Goal: Task Accomplishment & Management: Complete application form

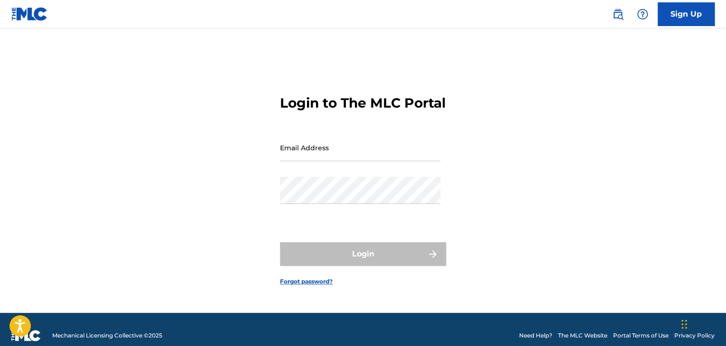
click at [700, 11] on link "Sign Up" at bounding box center [685, 14] width 57 height 24
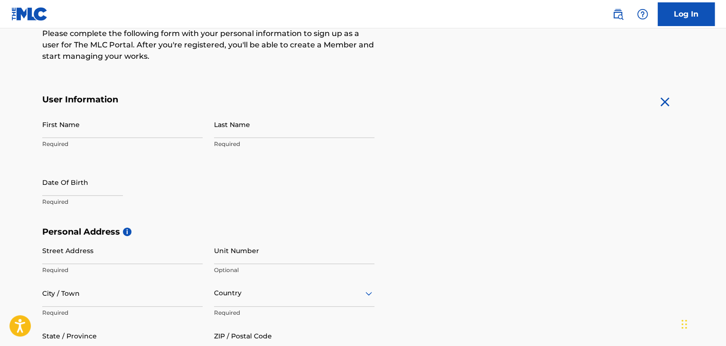
scroll to position [126, 0]
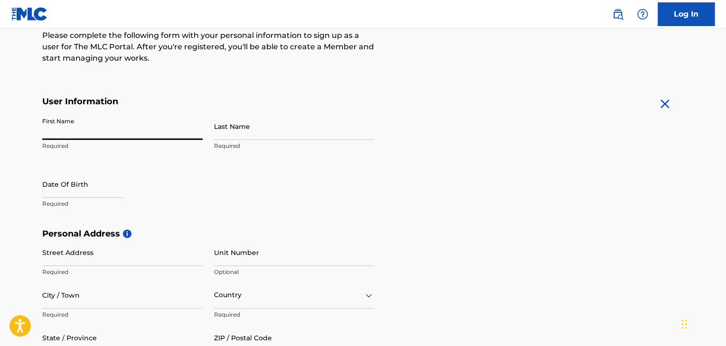
click at [83, 129] on input "First Name" at bounding box center [122, 126] width 160 height 27
type input "Timitimi"
type input "[PERSON_NAME]"
type input "Iwofe"
type input "[GEOGRAPHIC_DATA]"
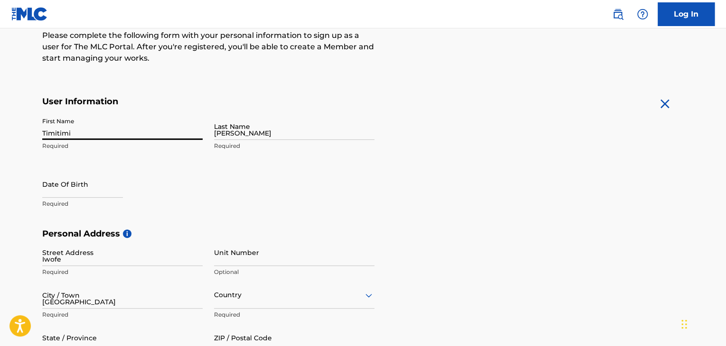
type input "[GEOGRAPHIC_DATA]"
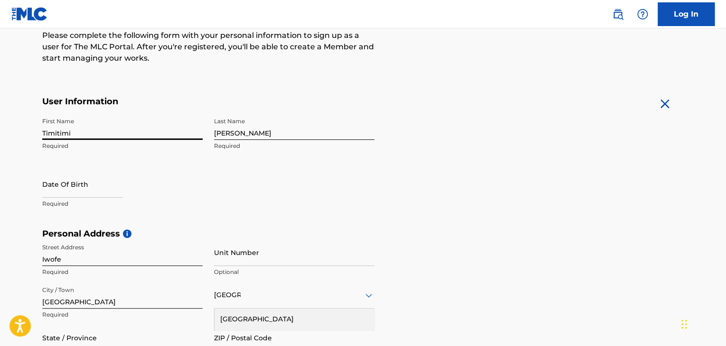
select select "7"
select select "2025"
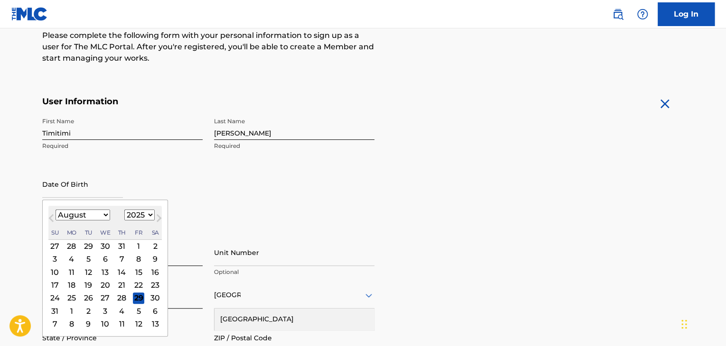
click at [101, 194] on input "text" at bounding box center [82, 184] width 81 height 27
click at [105, 216] on select "January February March April May June July August September October November De…" at bounding box center [82, 215] width 55 height 11
select select "0"
click at [55, 210] on select "January February March April May June July August September October November De…" at bounding box center [82, 215] width 55 height 11
click at [131, 215] on select "1900 1901 1902 1903 1904 1905 1906 1907 1908 1909 1910 1911 1912 1913 1914 1915…" at bounding box center [139, 215] width 30 height 11
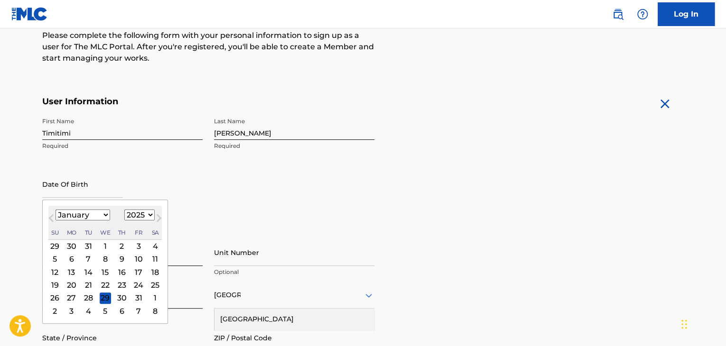
select select "1999"
click at [124, 210] on select "1900 1901 1902 1903 1904 1905 1906 1907 1908 1909 1910 1911 1912 1913 1914 1915…" at bounding box center [139, 215] width 30 height 11
click at [75, 284] on div "18" at bounding box center [71, 284] width 11 height 11
type input "[DATE]"
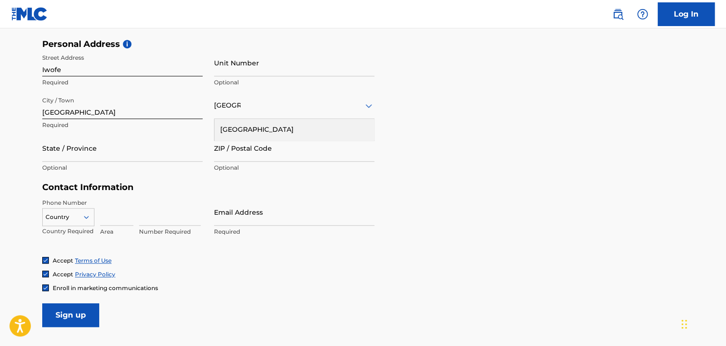
scroll to position [318, 0]
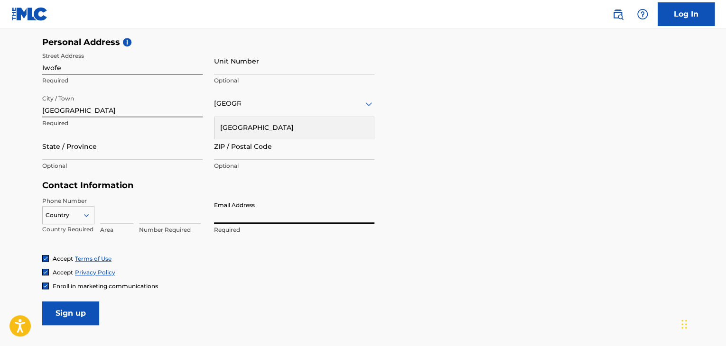
click at [235, 221] on input "Email Address" at bounding box center [294, 210] width 160 height 27
type input "[EMAIL_ADDRESS][DOMAIN_NAME]"
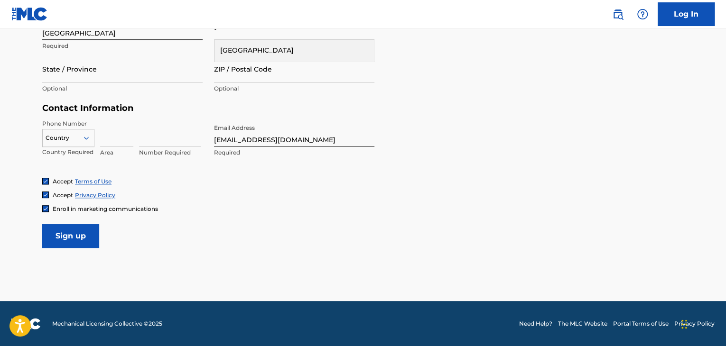
click at [91, 234] on input "Sign up" at bounding box center [70, 236] width 57 height 24
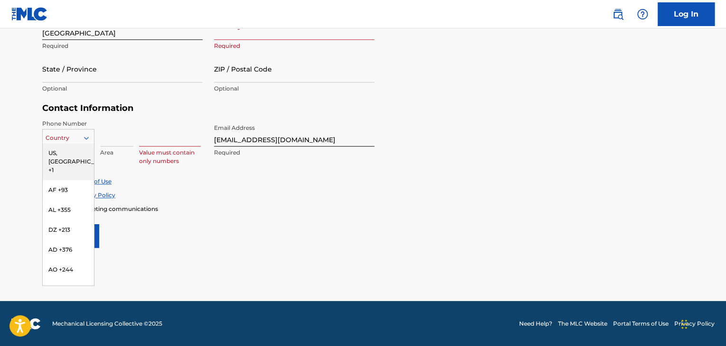
click at [60, 139] on div at bounding box center [68, 138] width 51 height 10
click at [72, 215] on div "NG +234" at bounding box center [68, 209] width 51 height 20
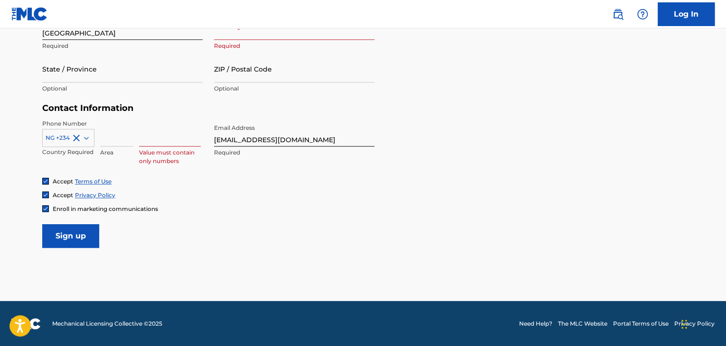
click at [109, 136] on input at bounding box center [116, 133] width 33 height 27
click at [161, 139] on input at bounding box center [170, 133] width 62 height 27
type input "09061914857"
click at [89, 237] on input "Sign up" at bounding box center [70, 236] width 57 height 24
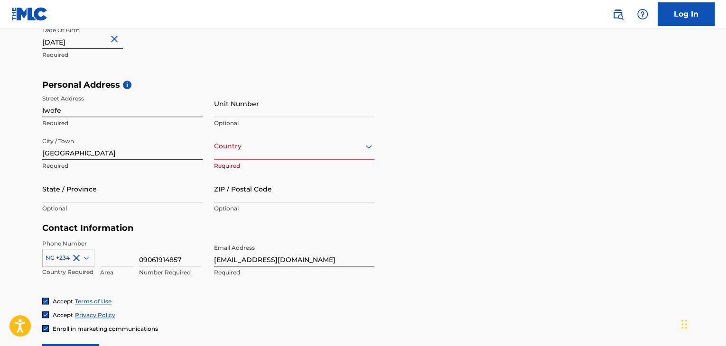
scroll to position [275, 0]
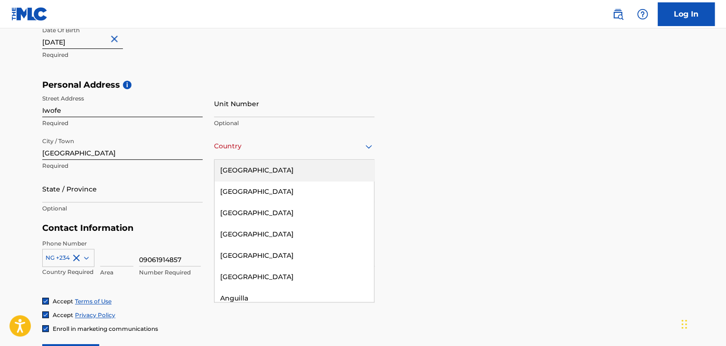
click at [255, 154] on div "Country" at bounding box center [294, 146] width 160 height 27
type input "ni"
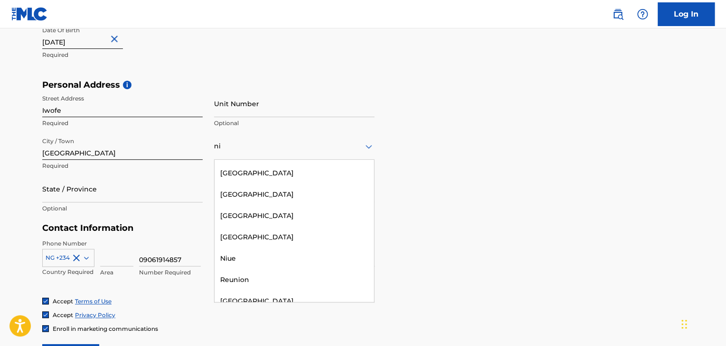
scroll to position [283, 0]
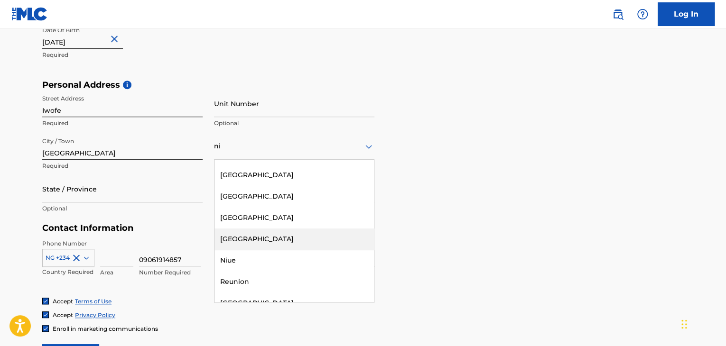
click at [270, 236] on div "[GEOGRAPHIC_DATA]" at bounding box center [293, 239] width 159 height 21
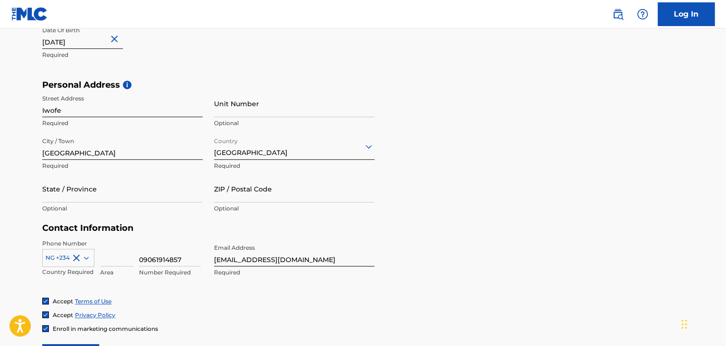
scroll to position [395, 0]
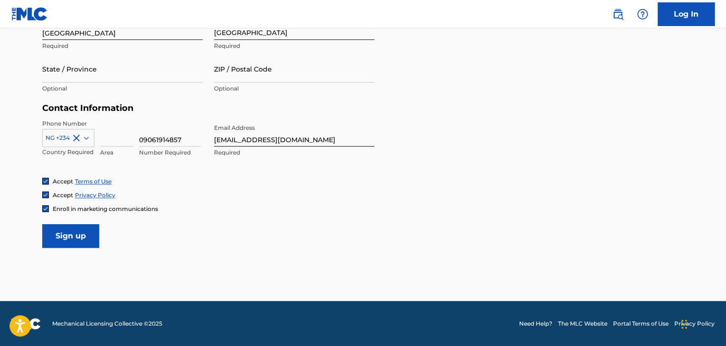
click at [92, 238] on input "Sign up" at bounding box center [70, 236] width 57 height 24
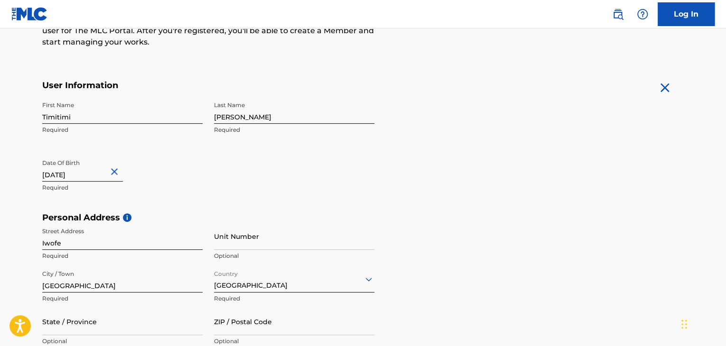
scroll to position [140, 0]
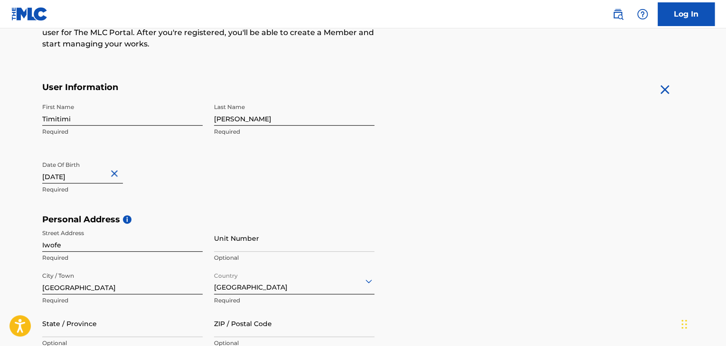
click at [687, 13] on link "Log In" at bounding box center [685, 14] width 57 height 24
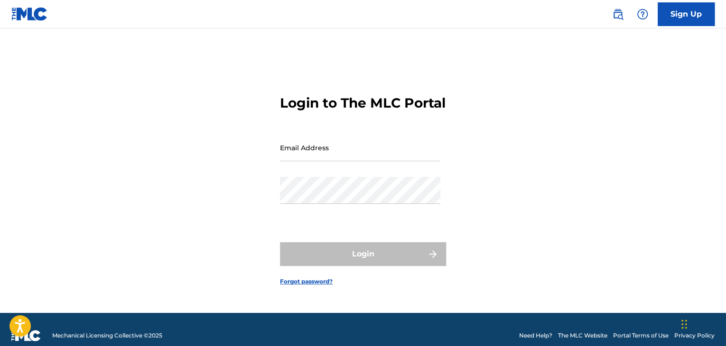
click at [311, 286] on link "Forgot password?" at bounding box center [306, 281] width 53 height 9
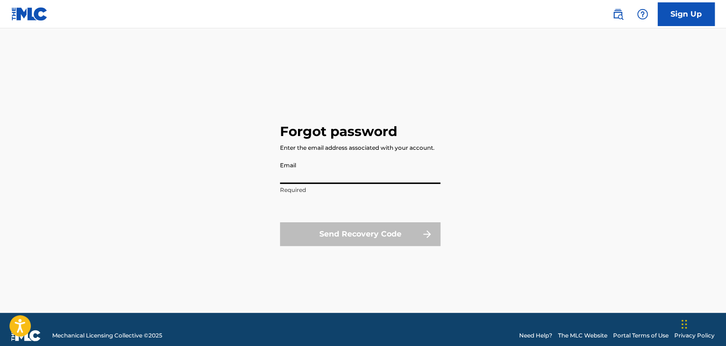
click at [325, 175] on input "Email" at bounding box center [360, 170] width 160 height 27
click at [357, 175] on input "Email" at bounding box center [360, 170] width 160 height 27
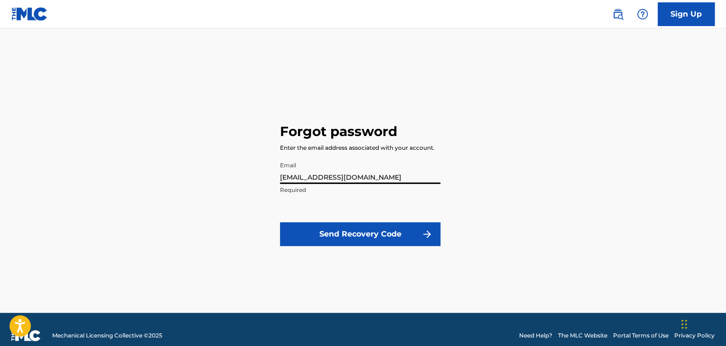
type input "[EMAIL_ADDRESS][DOMAIN_NAME]"
drag, startPoint x: 371, startPoint y: 249, endPoint x: 372, endPoint y: 242, distance: 7.6
click at [372, 242] on form "Email [EMAIL_ADDRESS][DOMAIN_NAME] Required Send Recovery Code" at bounding box center [360, 207] width 160 height 101
click at [372, 242] on button "Send Recovery Code" at bounding box center [360, 234] width 160 height 24
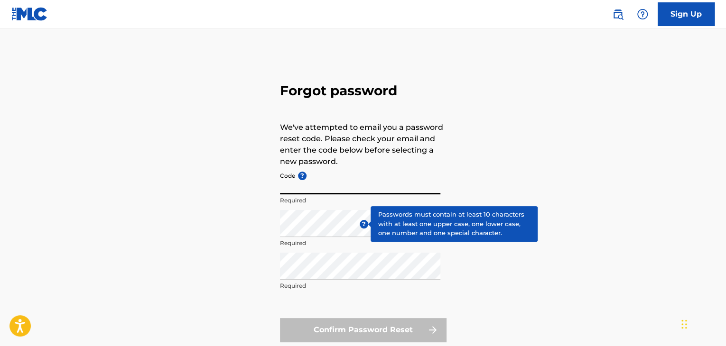
click at [336, 184] on input "Code ?" at bounding box center [360, 180] width 160 height 27
click at [324, 189] on input "Code ?" at bounding box center [360, 180] width 160 height 27
paste input "FP_b96be9e96c52e16cf7bbcbef6027"
type input "FP_b96be9e96c52e16cf7bbcbef6027"
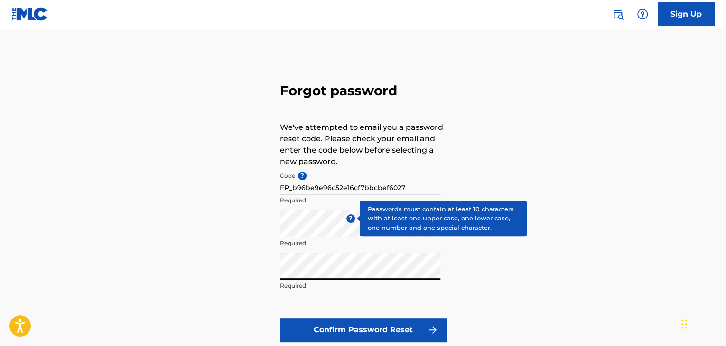
scroll to position [23, 0]
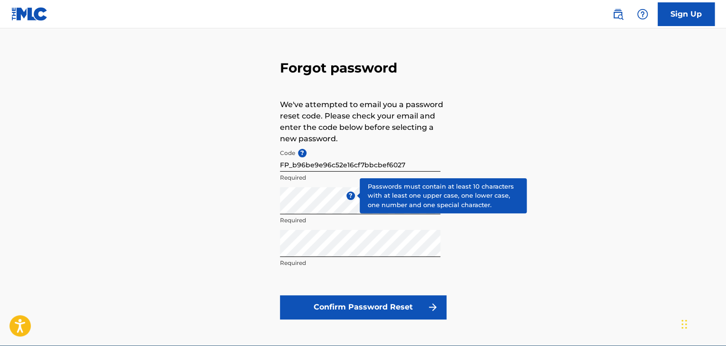
click at [313, 299] on button "Confirm Password Reset" at bounding box center [363, 307] width 166 height 24
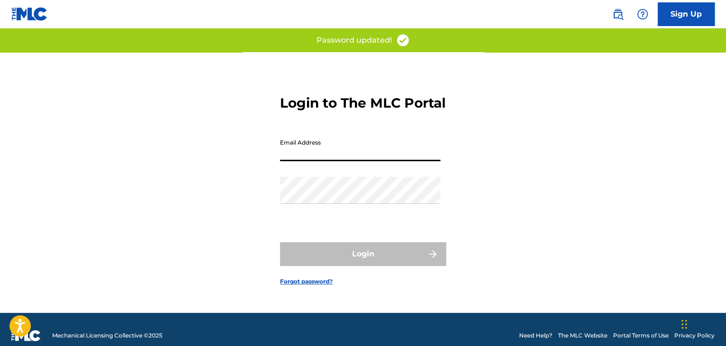
click at [340, 161] on input "Email Address" at bounding box center [360, 147] width 160 height 27
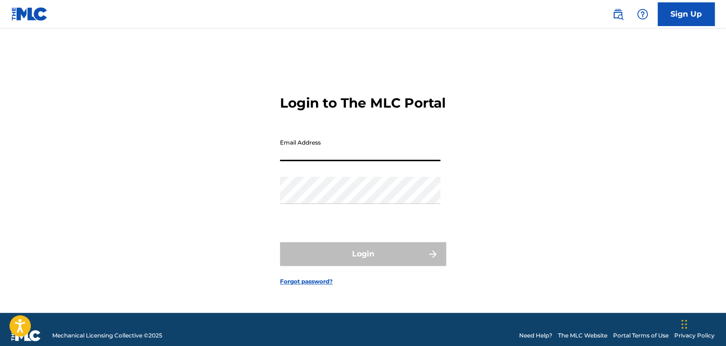
click at [325, 158] on input "Email Address" at bounding box center [360, 147] width 160 height 27
type input "[EMAIL_ADDRESS][DOMAIN_NAME]"
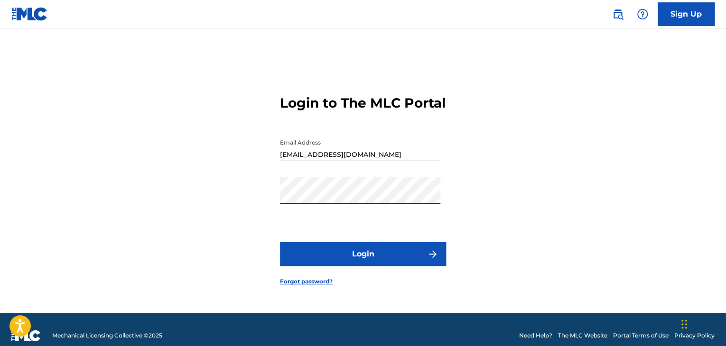
click at [366, 258] on button "Login" at bounding box center [363, 254] width 166 height 24
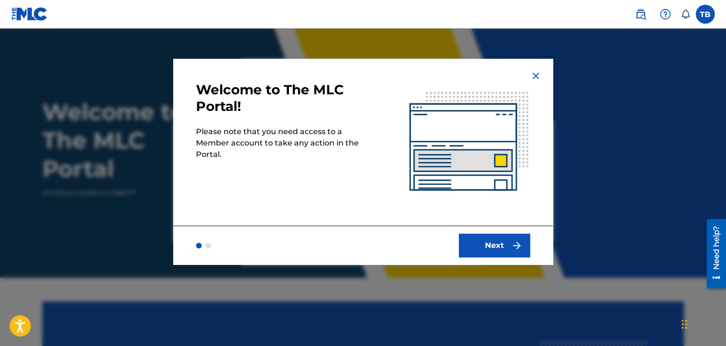
click at [494, 237] on button "Next" at bounding box center [494, 246] width 71 height 24
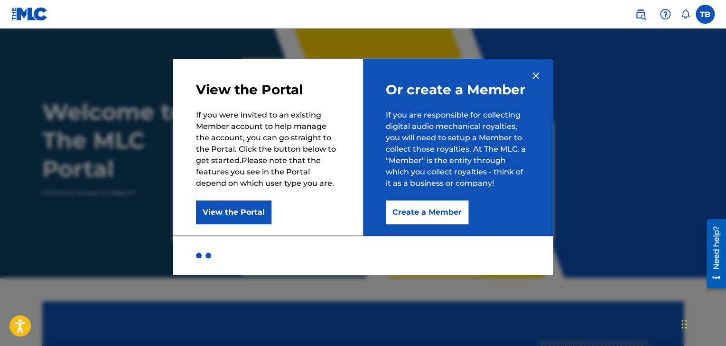
click at [449, 210] on button "Create a Member" at bounding box center [427, 213] width 83 height 24
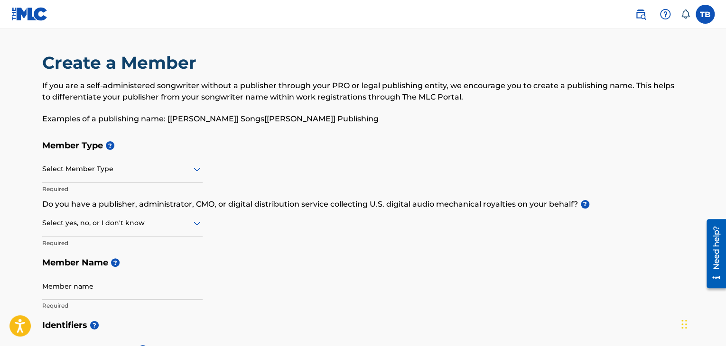
click at [168, 182] on div "Select Member Type" at bounding box center [122, 169] width 160 height 27
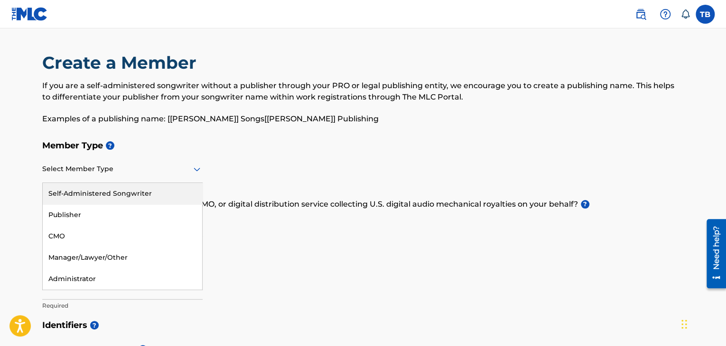
click at [157, 195] on div "Self-Administered Songwriter" at bounding box center [122, 193] width 159 height 21
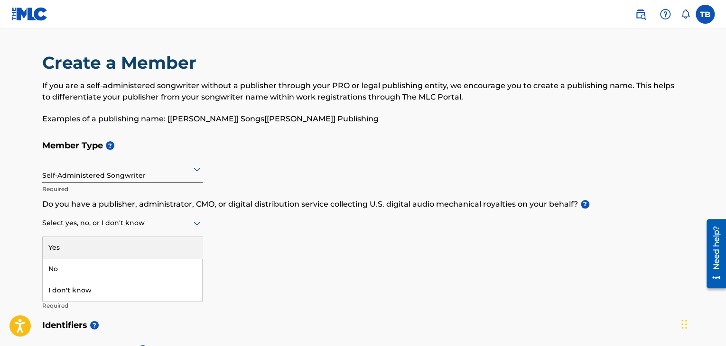
click at [159, 230] on div "Select yes, no, or I don't know" at bounding box center [122, 223] width 160 height 27
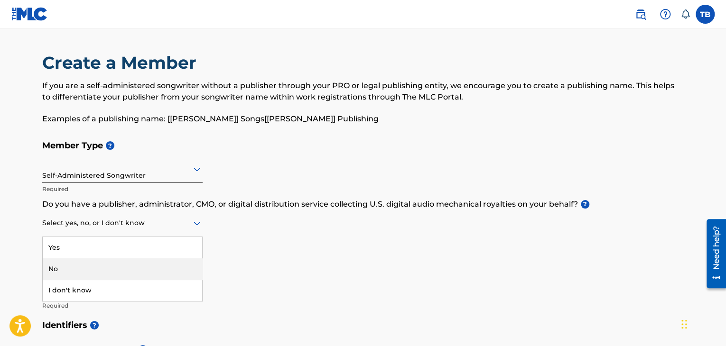
click at [142, 267] on div "No" at bounding box center [122, 268] width 159 height 21
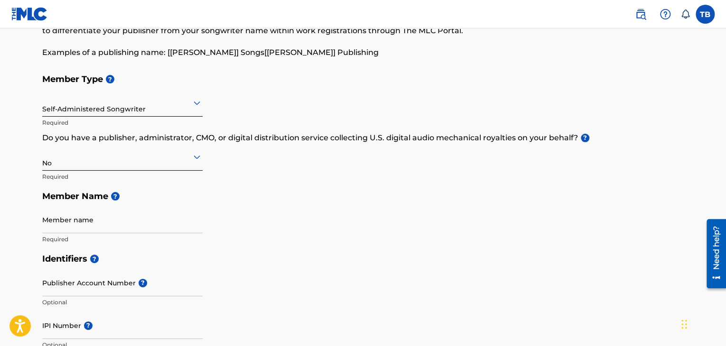
scroll to position [67, 0]
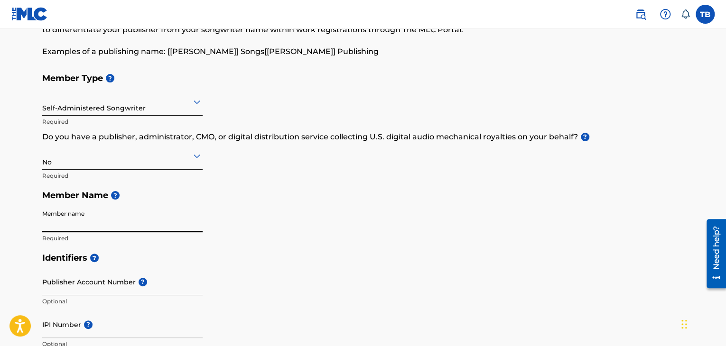
click at [138, 230] on input "Member name" at bounding box center [122, 218] width 160 height 27
type input "[PERSON_NAME]"
type input "Iwofe"
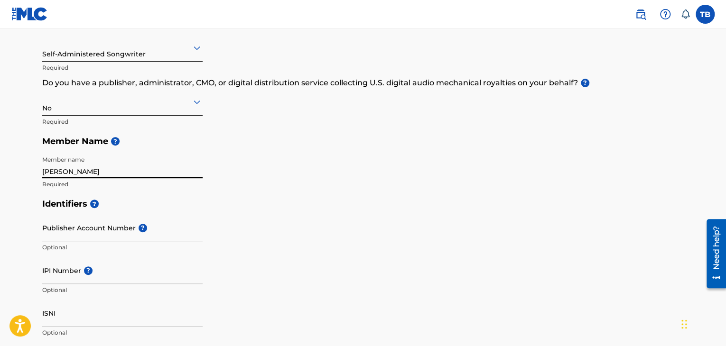
scroll to position [123, 0]
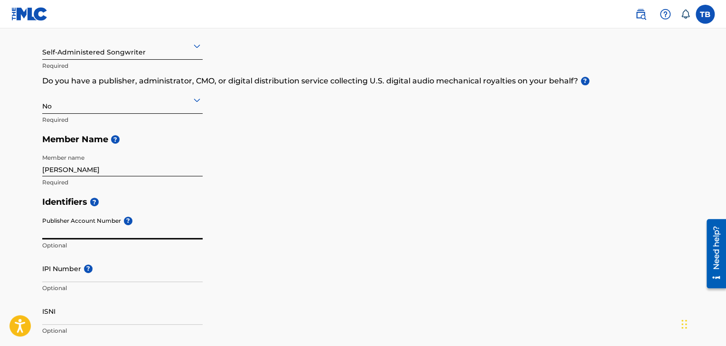
click at [121, 231] on input "Publisher Account Number ?" at bounding box center [122, 225] width 160 height 27
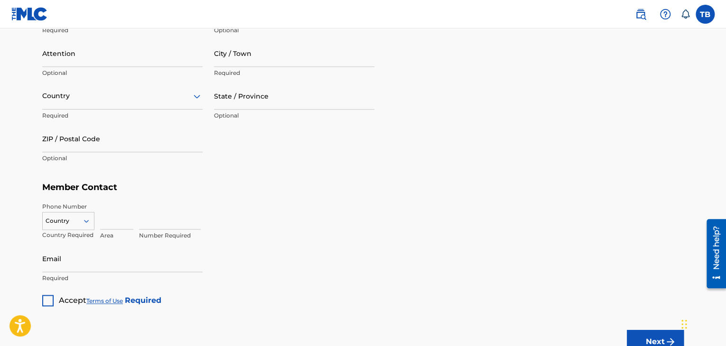
scroll to position [565, 0]
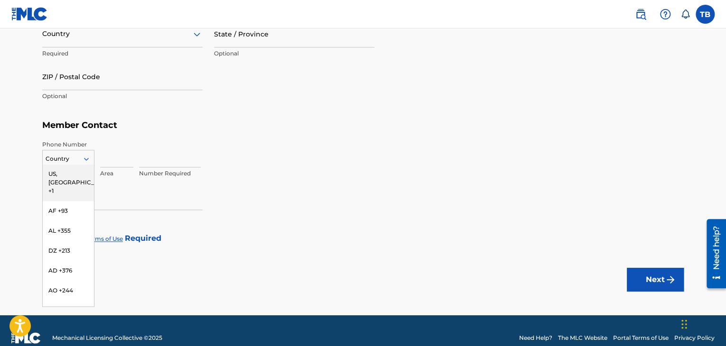
click at [82, 155] on icon at bounding box center [86, 159] width 9 height 9
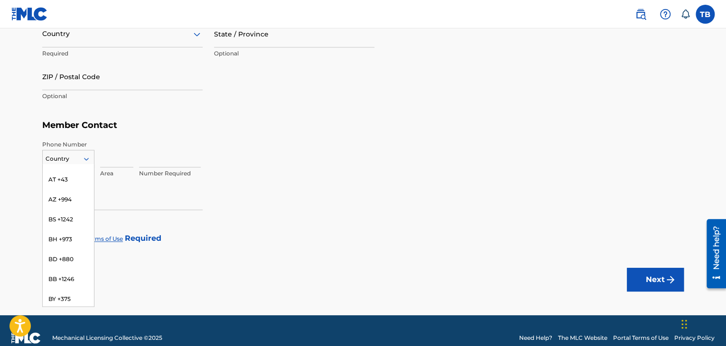
scroll to position [253, 0]
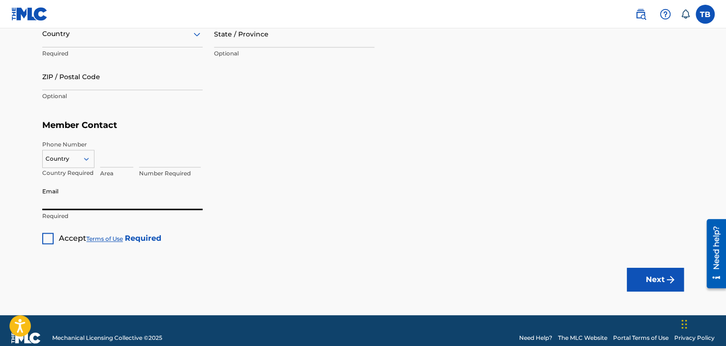
click at [179, 202] on input "Email" at bounding box center [122, 196] width 160 height 27
click at [51, 238] on div at bounding box center [47, 238] width 11 height 11
click at [642, 277] on button "Next" at bounding box center [654, 280] width 57 height 24
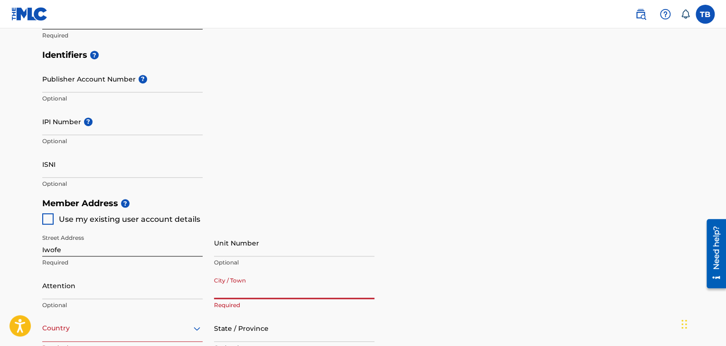
scroll to position [367, 0]
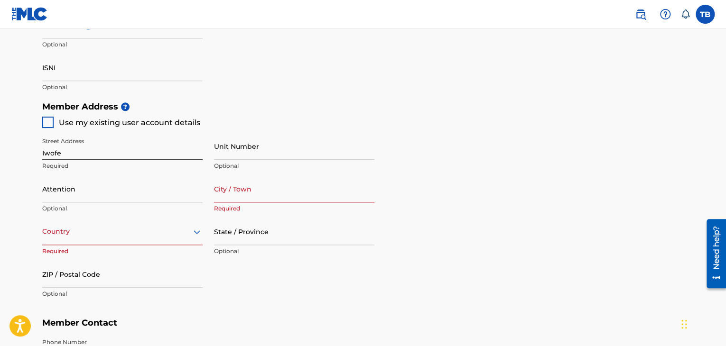
click at [48, 121] on div at bounding box center [47, 122] width 11 height 11
type input "[GEOGRAPHIC_DATA]"
type input "08099726431"
type input "[EMAIL_ADDRESS][DOMAIN_NAME]"
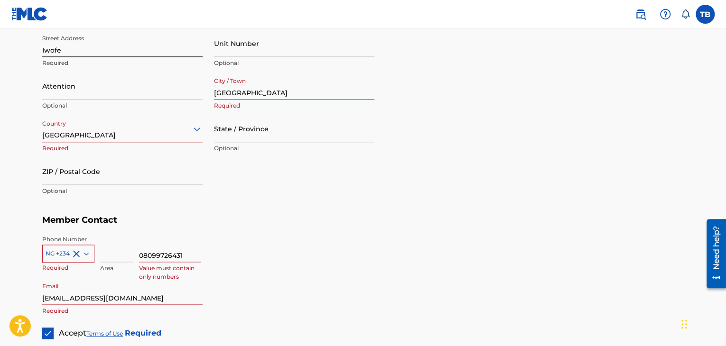
scroll to position [579, 0]
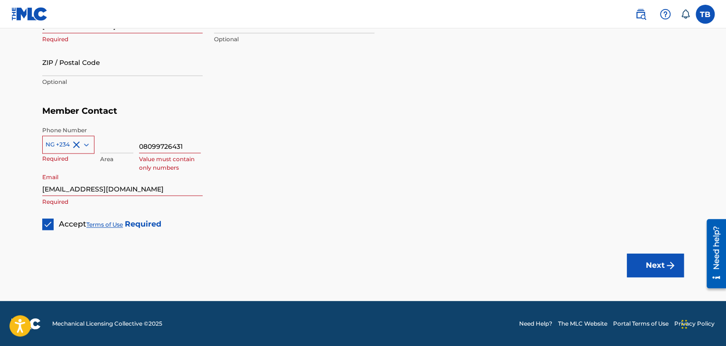
click at [630, 259] on button "Next" at bounding box center [654, 266] width 57 height 24
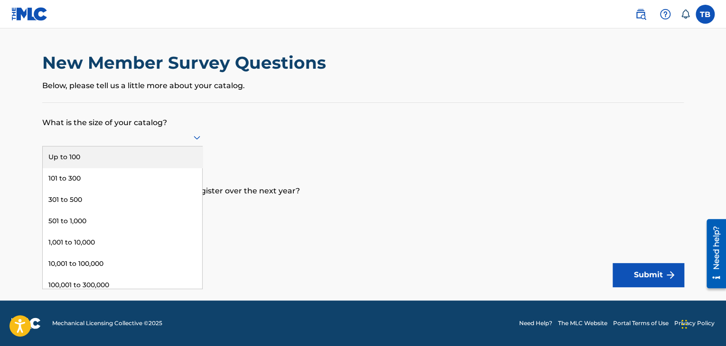
click at [193, 136] on icon at bounding box center [196, 138] width 7 height 4
click at [176, 154] on div "Up to 100" at bounding box center [122, 157] width 159 height 21
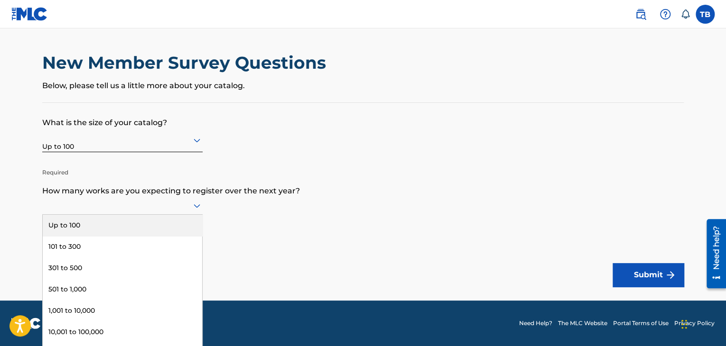
click at [187, 206] on div at bounding box center [122, 206] width 160 height 12
click at [178, 221] on div "Up to 100" at bounding box center [122, 225] width 159 height 21
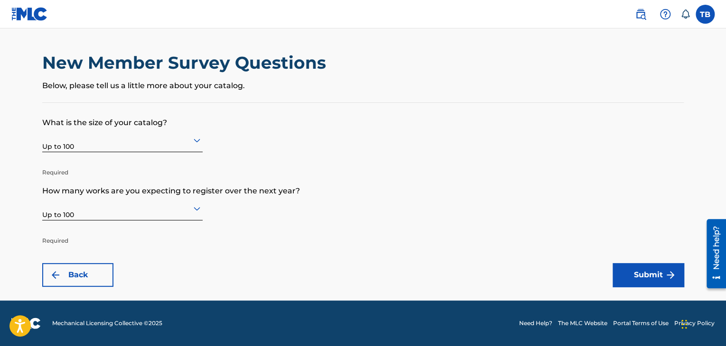
click at [623, 269] on button "Submit" at bounding box center [647, 275] width 71 height 24
